Goal: Task Accomplishment & Management: Manage account settings

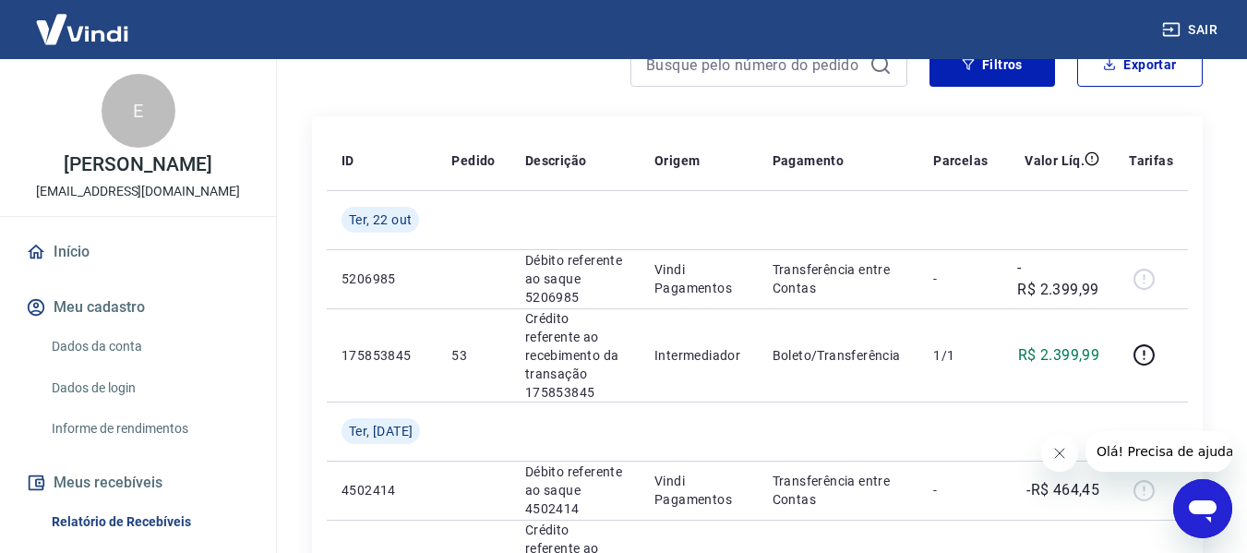
scroll to position [301, 0]
